Goal: Task Accomplishment & Management: Manage account settings

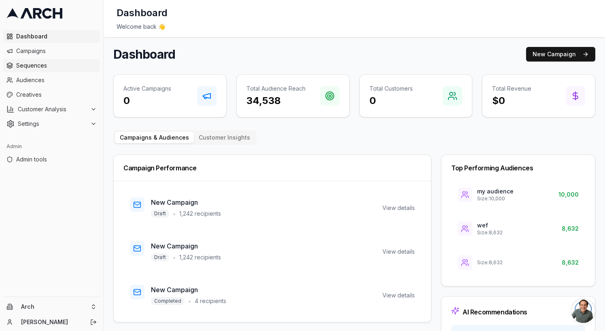
click at [63, 61] on link "Sequences" at bounding box center [51, 65] width 97 height 13
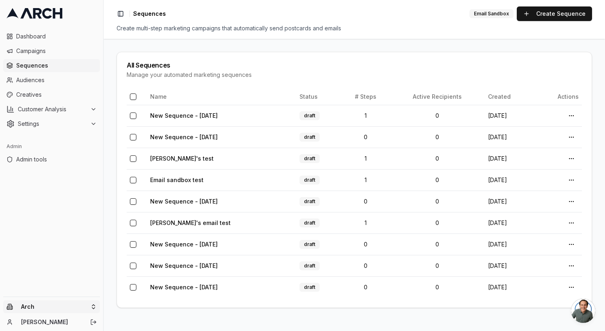
click at [37, 311] on html "Dashboard Campaigns Sequences Audiences Creatives Customer Analysis Settings Ad…" at bounding box center [302, 165] width 605 height 331
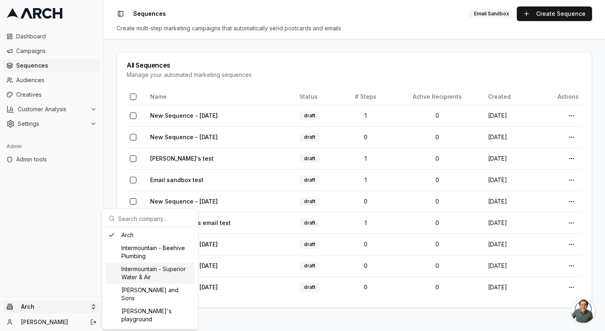
click at [137, 272] on div "Intermountain - Superior Water & Air" at bounding box center [149, 273] width 89 height 21
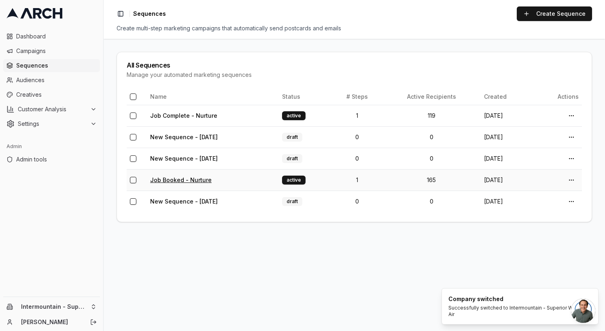
click at [192, 180] on link "Job Booked - Nurture" at bounding box center [180, 179] width 61 height 7
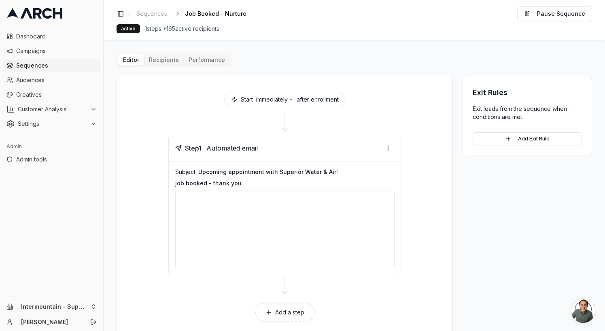
click at [159, 57] on div "Editor Recipients Performance Start immediately after enrollment Step 1 Automat…" at bounding box center [354, 195] width 475 height 284
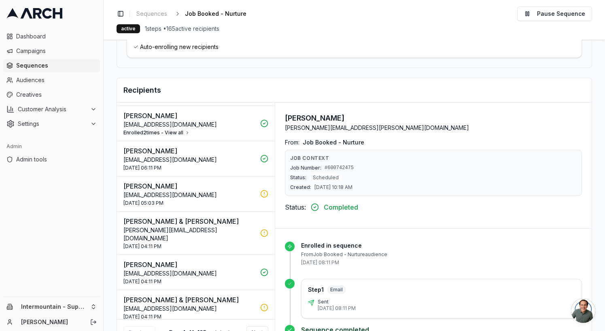
scroll to position [49, 0]
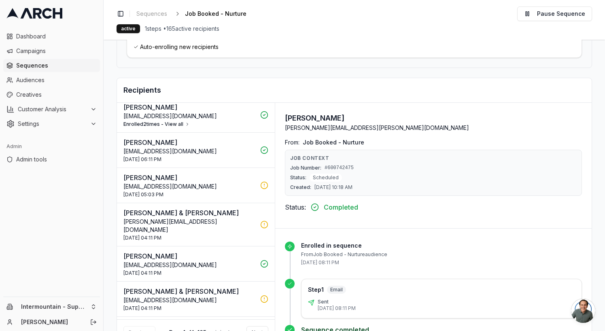
click at [261, 181] on icon at bounding box center [264, 185] width 8 height 8
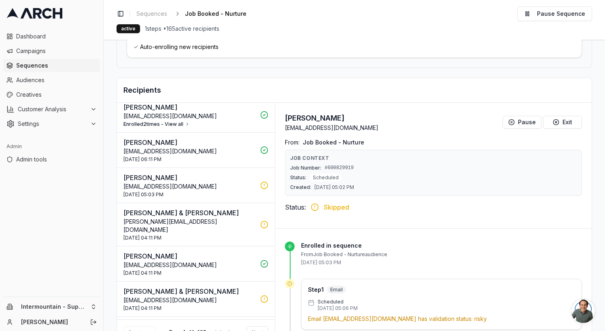
click at [261, 220] on icon at bounding box center [264, 224] width 8 height 8
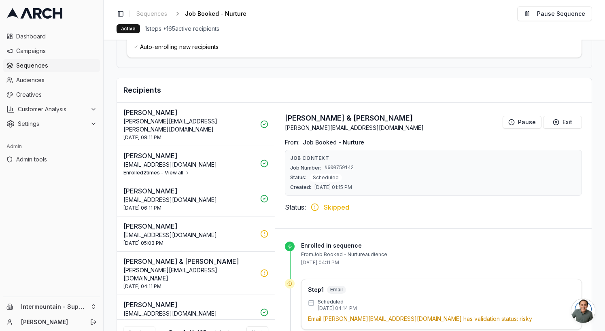
scroll to position [0, 0]
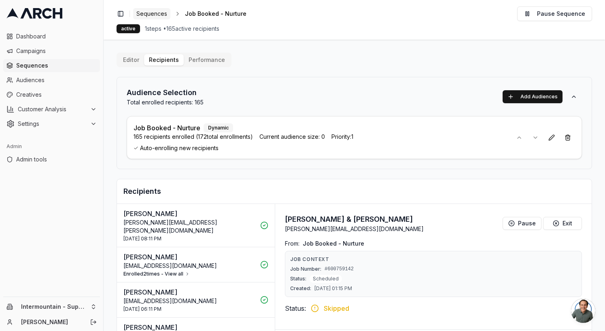
click at [148, 17] on span "Sequences" at bounding box center [151, 14] width 31 height 8
